Goal: Task Accomplishment & Management: Manage account settings

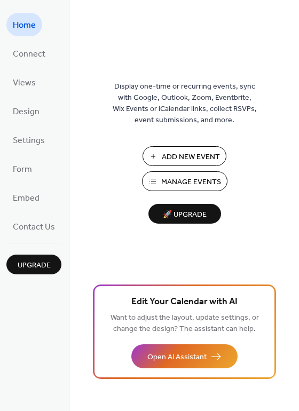
click at [177, 180] on span "Manage Events" at bounding box center [191, 182] width 60 height 11
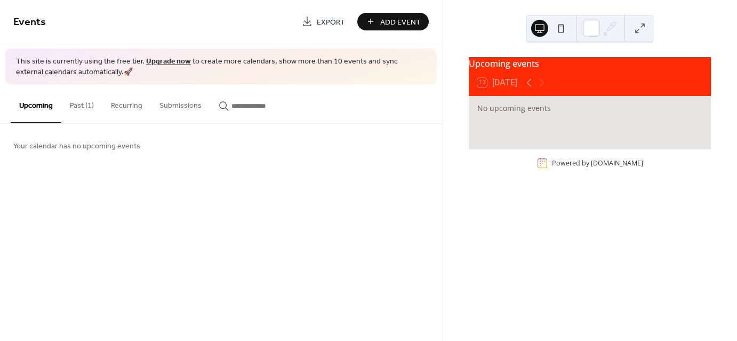
click at [85, 104] on button "Past (1)" at bounding box center [81, 103] width 41 height 38
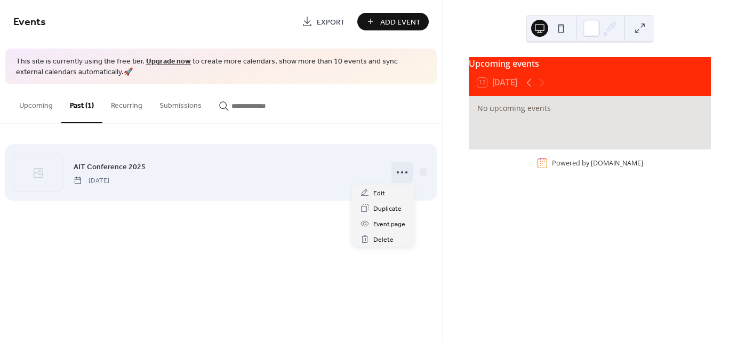
click at [407, 172] on icon at bounding box center [402, 172] width 17 height 17
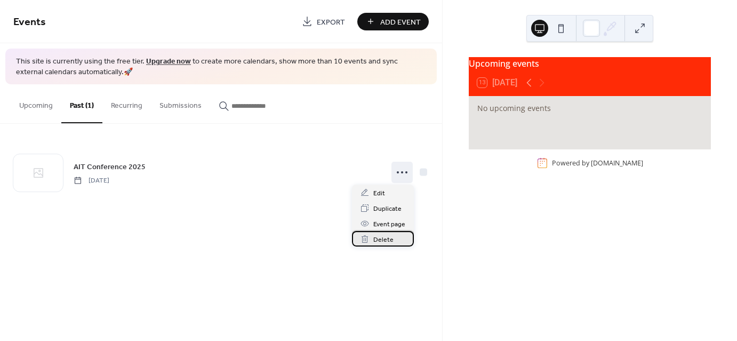
click at [384, 239] on span "Delete" at bounding box center [383, 239] width 20 height 11
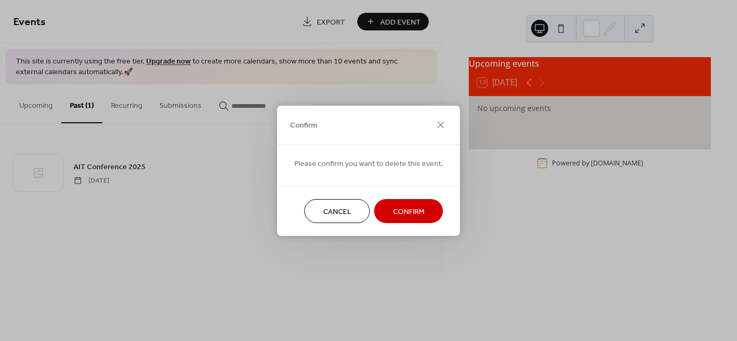
click at [393, 211] on span "Confirm" at bounding box center [408, 211] width 31 height 11
